Goal: Information Seeking & Learning: Learn about a topic

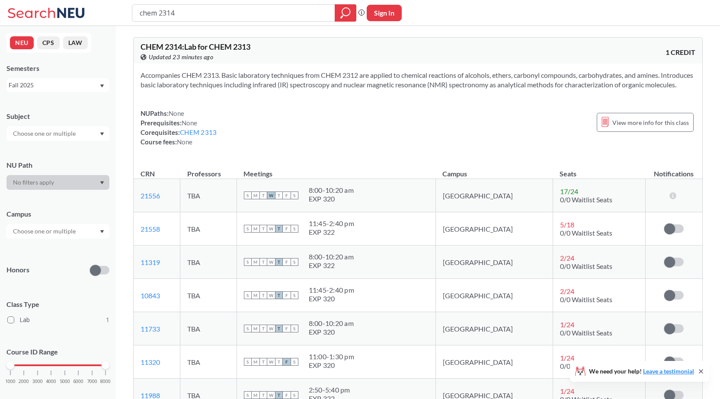
scroll to position [130, 0]
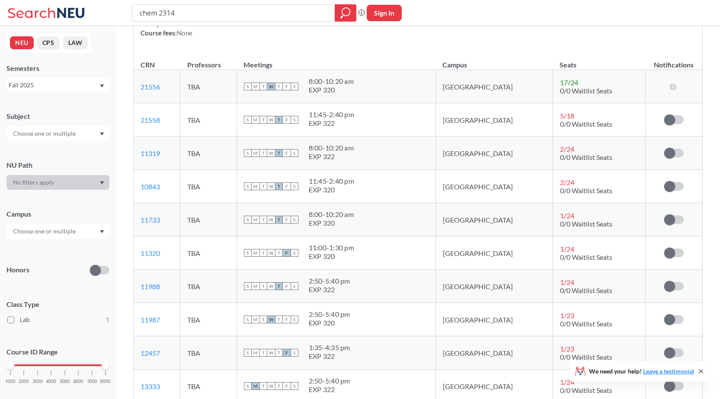
scroll to position [43, 0]
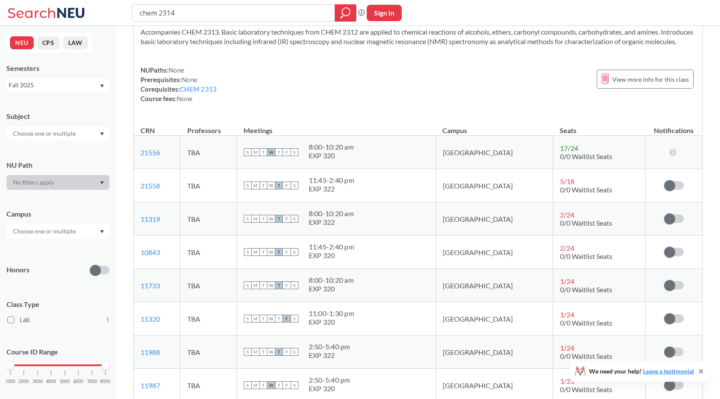
click at [454, 77] on div "NUPaths: None Prerequisites: None Corequisites: CHEM 2313 Course fees: None Vie…" at bounding box center [418, 84] width 555 height 38
click at [306, 90] on div "NUPaths: None Prerequisites: None Corequisites: CHEM 2313 Course fees: None Vie…" at bounding box center [418, 84] width 555 height 38
click at [320, 88] on div "NUPaths: None Prerequisites: None Corequisites: CHEM 2313 Course fees: None Vie…" at bounding box center [418, 84] width 555 height 38
click at [405, 82] on div "NUPaths: None Prerequisites: None Corequisites: CHEM 2313 Course fees: None Vie…" at bounding box center [418, 84] width 555 height 38
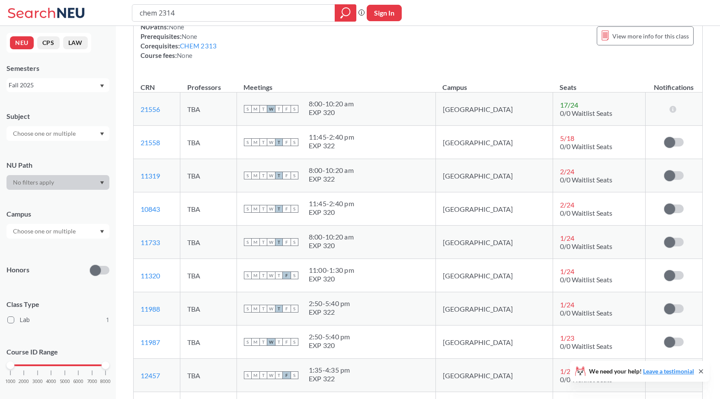
scroll to position [130, 0]
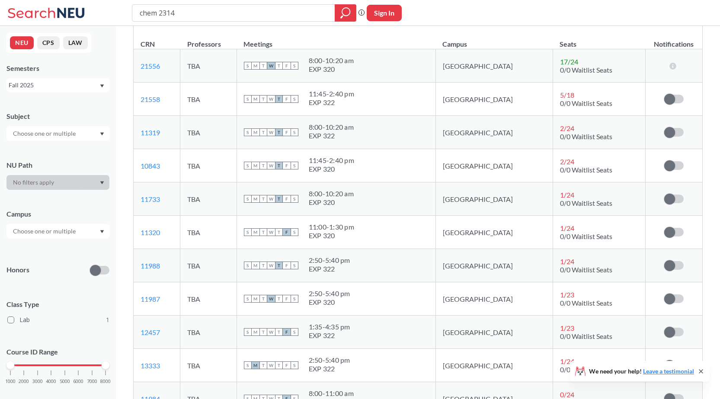
click at [435, 162] on td "S M T W T F S 11:45 - 2:40 pm EXP 320" at bounding box center [336, 165] width 199 height 33
click at [432, 198] on td "S M T W T F S 8:00 - 10:20 am EXP 320" at bounding box center [336, 198] width 199 height 33
click at [425, 125] on td "S M T W T F S 8:00 - 10:20 am EXP 322" at bounding box center [336, 132] width 199 height 33
click at [435, 129] on td "S M T W T F S 8:00 - 10:20 am EXP 322" at bounding box center [336, 132] width 199 height 33
click at [549, 14] on div "chem 2314 Phrase search guarantees the exact search appears in the results. Ex.…" at bounding box center [360, 13] width 720 height 26
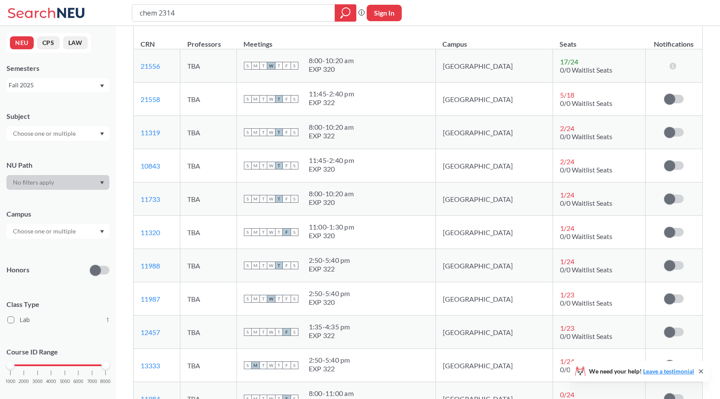
click at [507, 3] on div "chem 2314 Phrase search guarantees the exact search appears in the results. Ex.…" at bounding box center [360, 13] width 720 height 26
click at [526, 9] on div "chem 2314 Phrase search guarantees the exact search appears in the results. Ex.…" at bounding box center [360, 13] width 720 height 26
